Goal: Complete application form: Complete application form

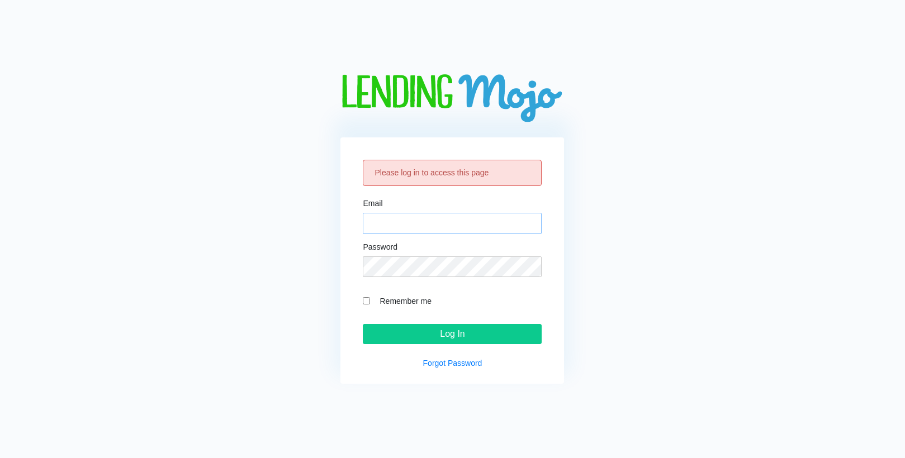
click at [396, 222] on input "Email" at bounding box center [452, 223] width 179 height 21
type input "[EMAIL_ADDRESS][DOMAIN_NAME]"
click at [363, 324] on input "Log In" at bounding box center [452, 334] width 179 height 20
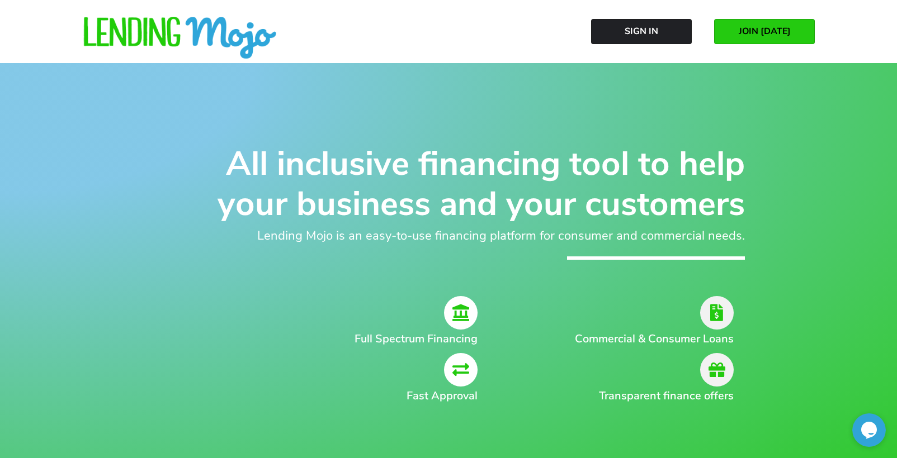
click at [762, 30] on span "JOIN [DATE]" at bounding box center [764, 31] width 52 height 10
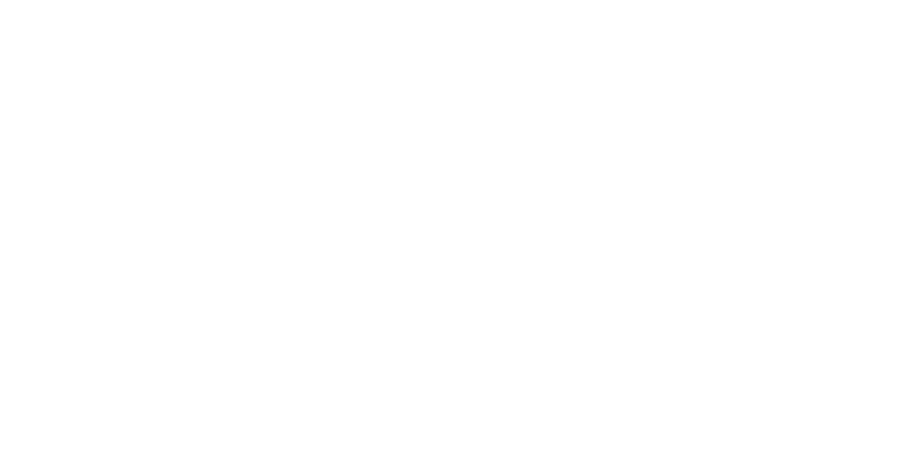
click at [634, 0] on html "Contact - Lending Mojo" at bounding box center [452, 0] width 905 height 0
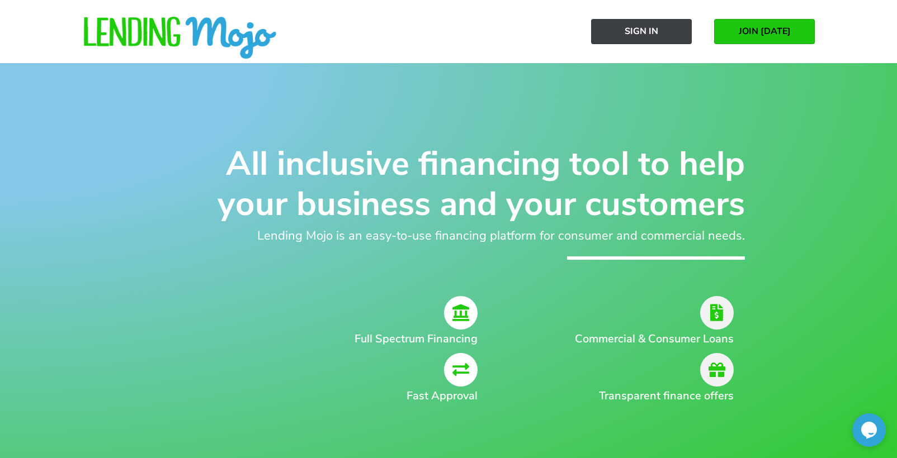
click at [654, 30] on span "Sign In" at bounding box center [641, 31] width 34 height 10
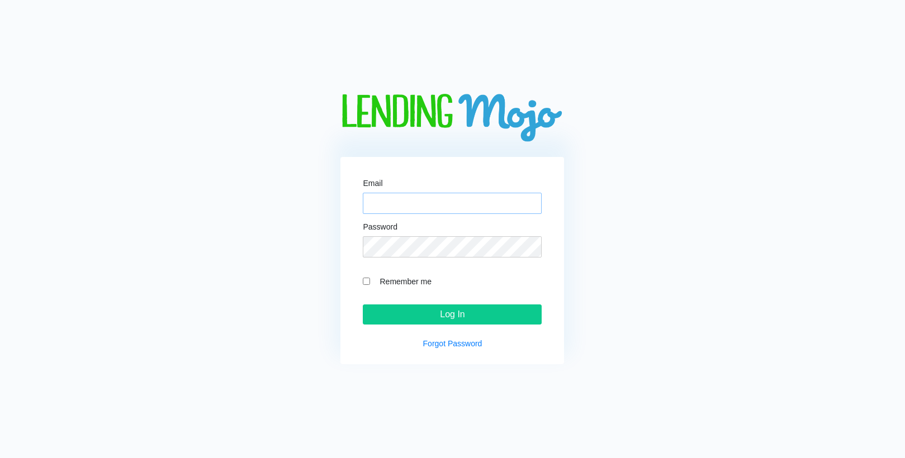
drag, startPoint x: 401, startPoint y: 198, endPoint x: 400, endPoint y: 208, distance: 10.1
click at [401, 198] on input "Email" at bounding box center [452, 203] width 179 height 21
type input "[EMAIL_ADDRESS][DOMAIN_NAME]"
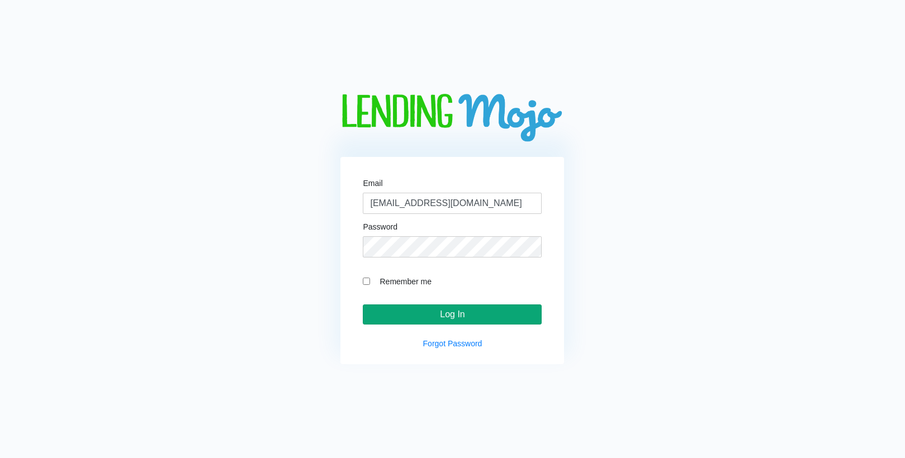
click at [431, 311] on input "Log In" at bounding box center [452, 315] width 179 height 20
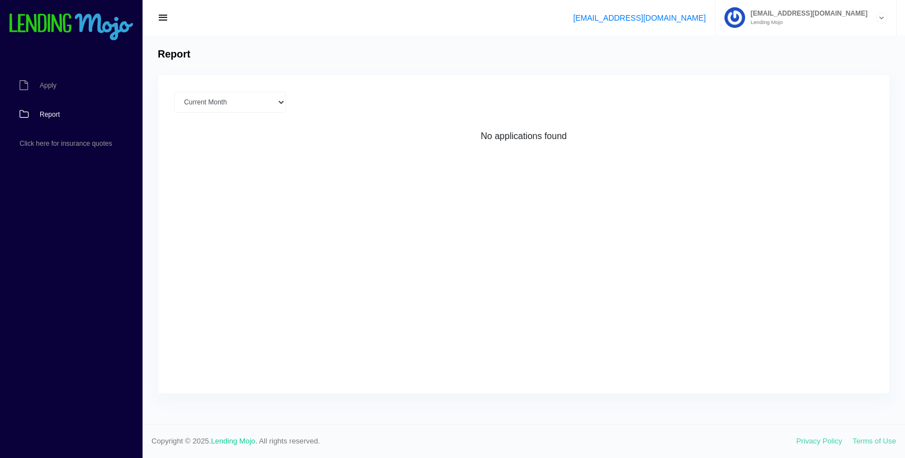
click at [249, 40] on div "Report Current Month Jul 2025 Jun 2025 May 2025 Apr 2025 Mar 2025 All time Load…" at bounding box center [524, 229] width 762 height 389
click at [56, 87] on span "Apply" at bounding box center [48, 85] width 17 height 7
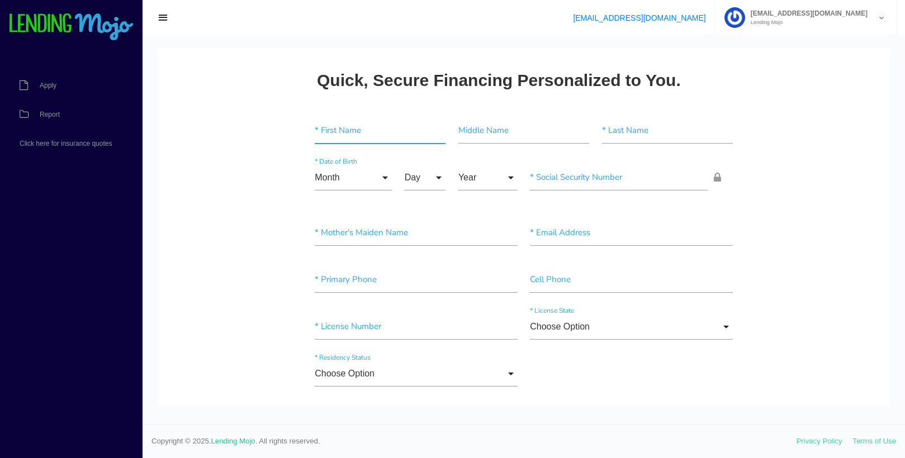
click at [336, 140] on input"] "text" at bounding box center [380, 131] width 131 height 26
paste input"] "Yakima"
type input"] "Yakima"
click at [722, 132] on input"] "text" at bounding box center [667, 131] width 131 height 26
paste input"] "Telfair"
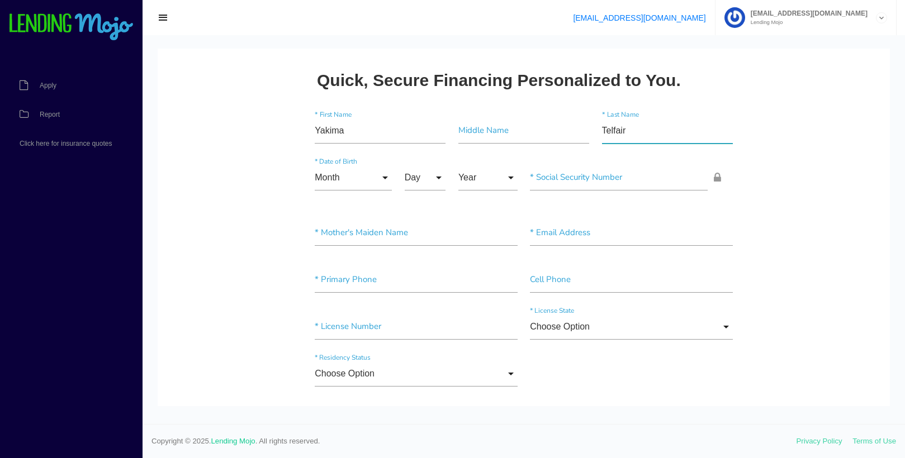
type input"] "Telfair"
click at [468, 127] on input"] "text" at bounding box center [523, 131] width 131 height 26
paste input"] "K"
type input"] "K"
click at [599, 182] on input"] "text" at bounding box center [619, 178] width 178 height 26
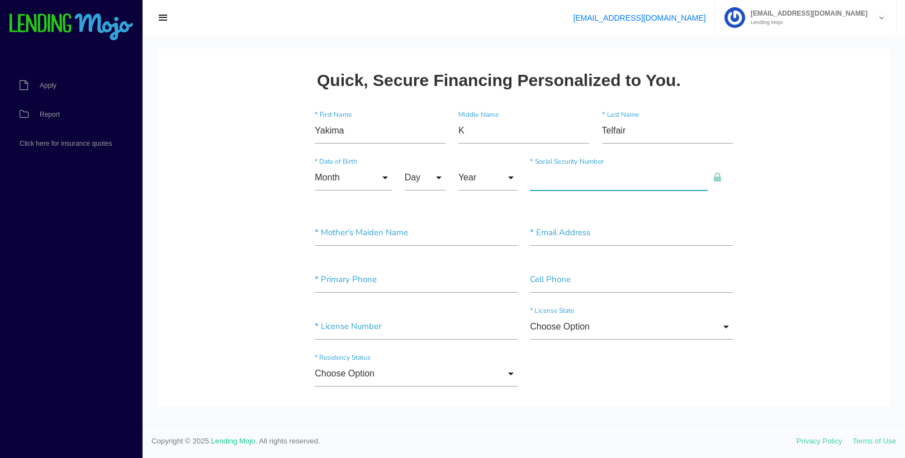
paste input"] "238-43-5303"
type input"] "238-43-5303"
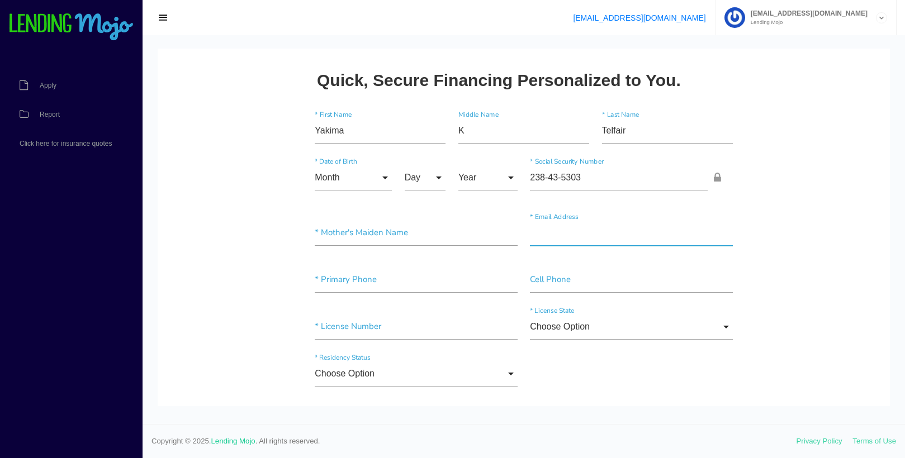
click at [600, 237] on input"] "text" at bounding box center [631, 233] width 203 height 26
paste input"] "[EMAIL_ADDRESS][DOMAIN_NAME]"
type input"] "[EMAIL_ADDRESS][DOMAIN_NAME]"
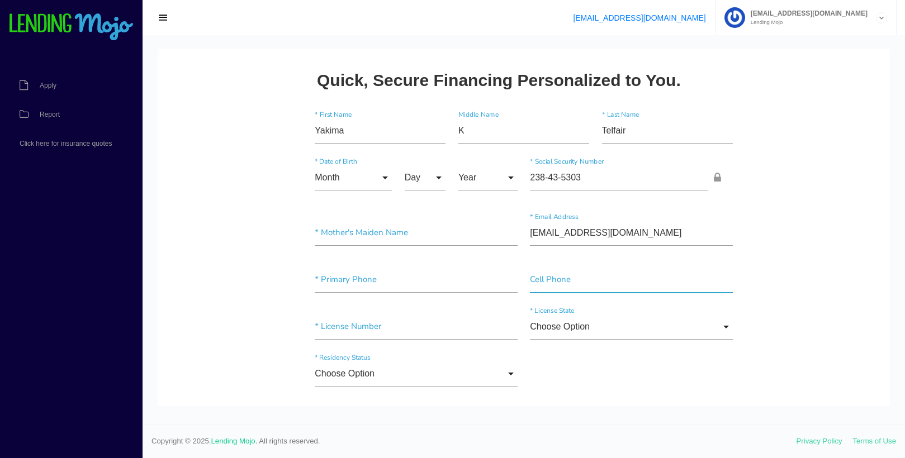
click at [693, 286] on input"] "text" at bounding box center [631, 280] width 203 height 26
paste input"] "[PHONE_NUMBER]"
type input"] "[PHONE_NUMBER]"
click at [702, 327] on input "Choose Option" at bounding box center [631, 327] width 203 height 26
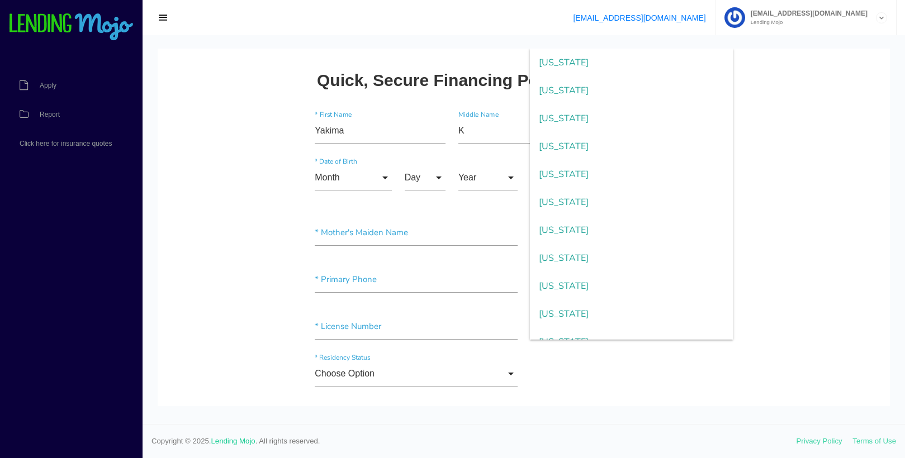
scroll to position [783, 0]
click at [589, 180] on span "[US_STATE]" at bounding box center [631, 174] width 203 height 28
type input "[US_STATE]"
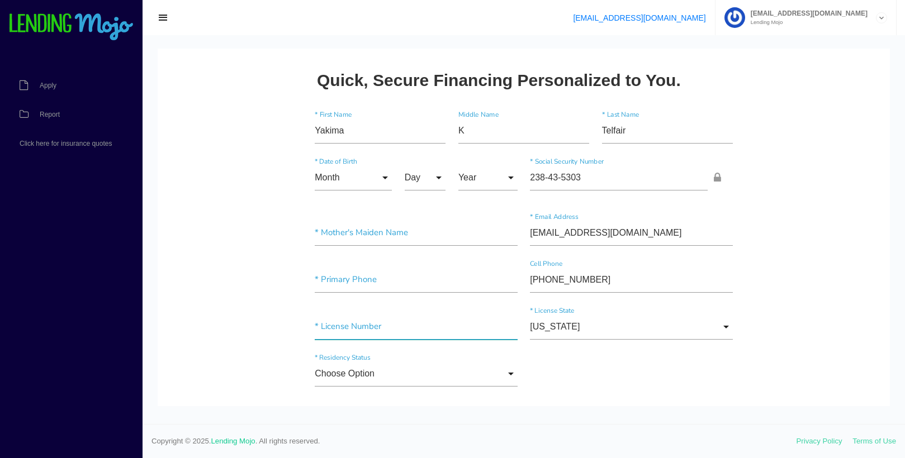
click at [373, 325] on input"] "text" at bounding box center [416, 327] width 203 height 26
paste input"] "T23737897202792"
type input"] "T23737897202792"
click at [410, 282] on input"] "text" at bounding box center [416, 280] width 203 height 26
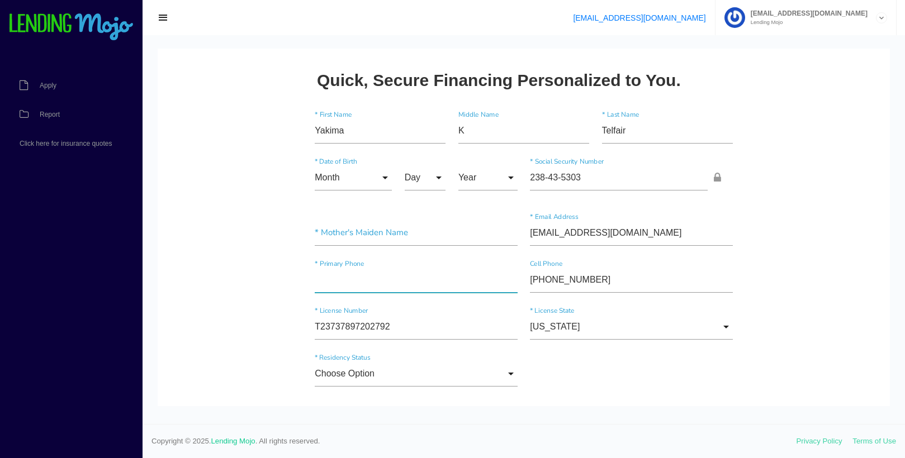
paste input"] "[PHONE_NUMBER]"
type input"] "[PHONE_NUMBER]"
click at [356, 385] on input "Choose Option" at bounding box center [416, 374] width 203 height 26
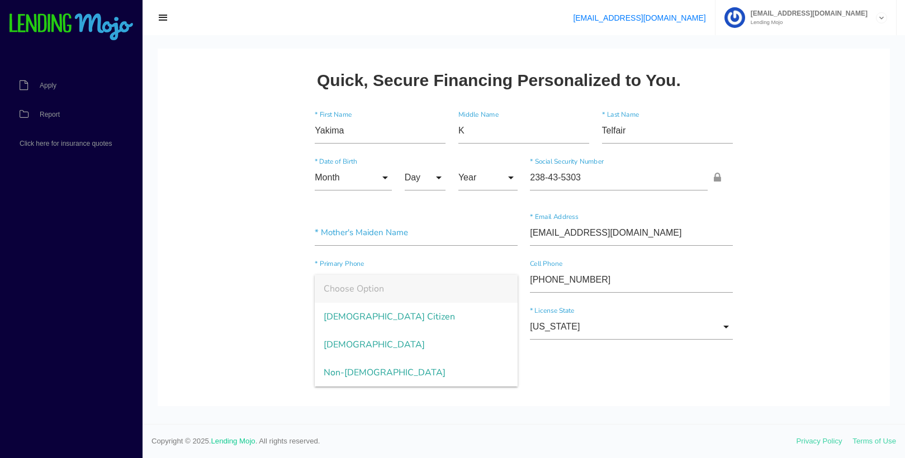
drag, startPoint x: 364, startPoint y: 317, endPoint x: 826, endPoint y: 287, distance: 462.1
click at [365, 317] on span "[DEMOGRAPHIC_DATA] Citizen" at bounding box center [416, 317] width 203 height 28
type input "[DEMOGRAPHIC_DATA] Citizen"
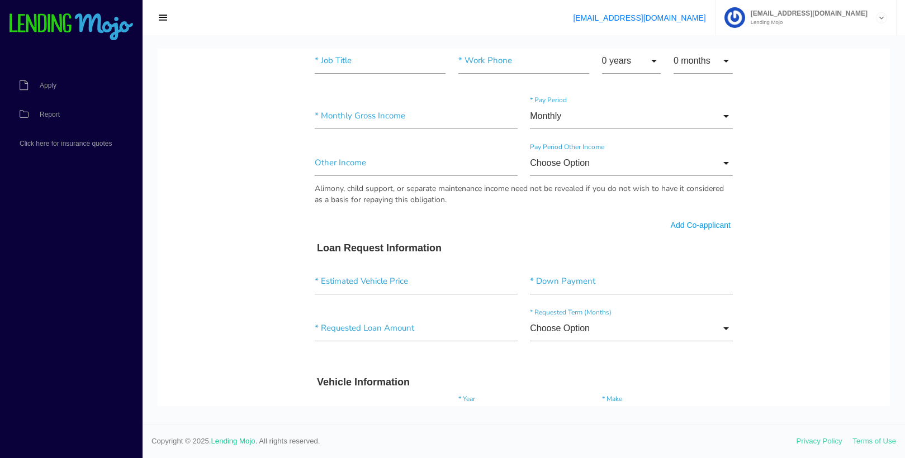
scroll to position [727, 0]
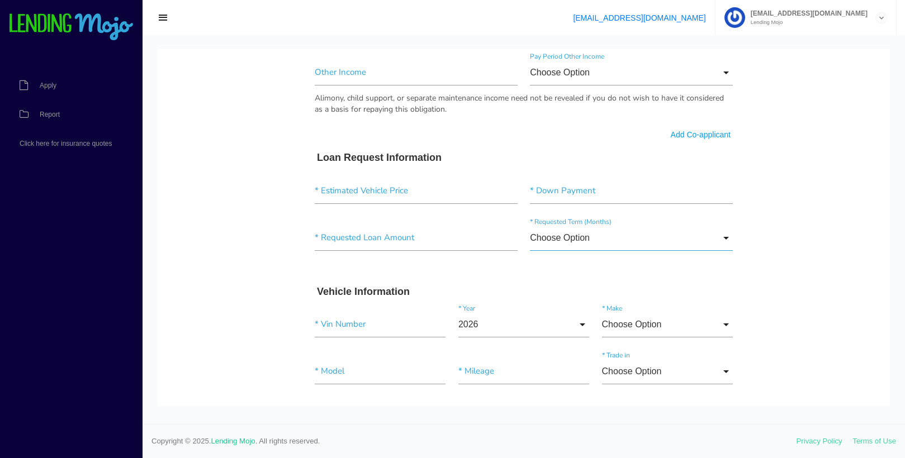
click at [630, 248] on input "Choose Option" at bounding box center [631, 238] width 203 height 26
click at [650, 188] on input"] "text" at bounding box center [631, 191] width 203 height 26
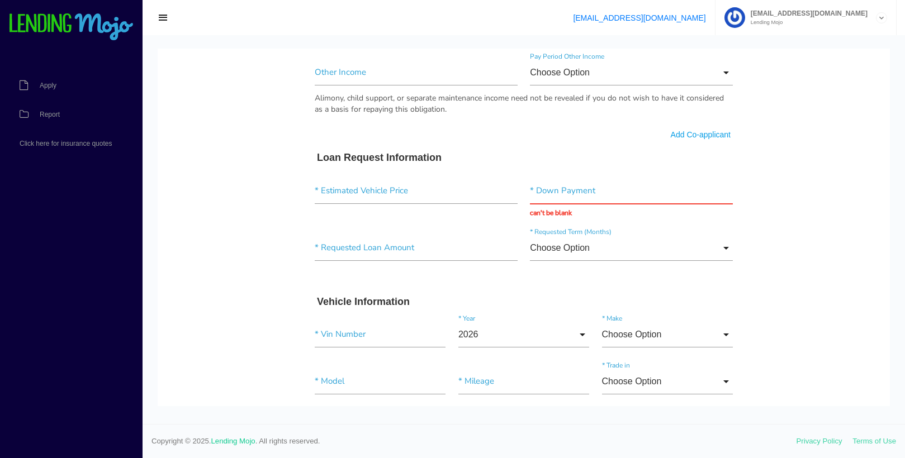
drag, startPoint x: 610, startPoint y: 151, endPoint x: 539, endPoint y: 158, distance: 71.4
click at [609, 151] on form "Yakima * First Name K Middle Name [GEOGRAPHIC_DATA] * Last Name Month Month Jan…" at bounding box center [524, 66] width 430 height 1379
click at [423, 192] on input"] "text" at bounding box center [416, 191] width 203 height 26
click at [476, 141] on form "Yakima * First Name K Middle Name [GEOGRAPHIC_DATA] * Last Name Month Month Jan…" at bounding box center [524, 66] width 430 height 1379
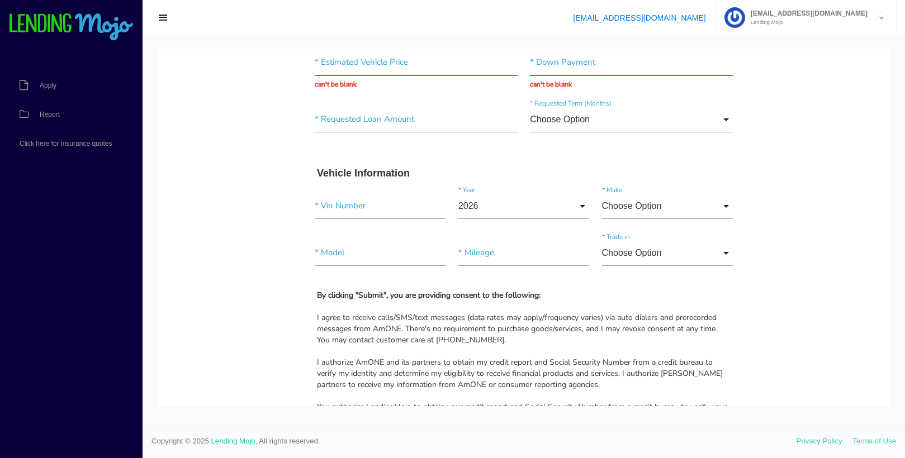
scroll to position [950, 0]
